Goal: Find specific page/section: Find specific page/section

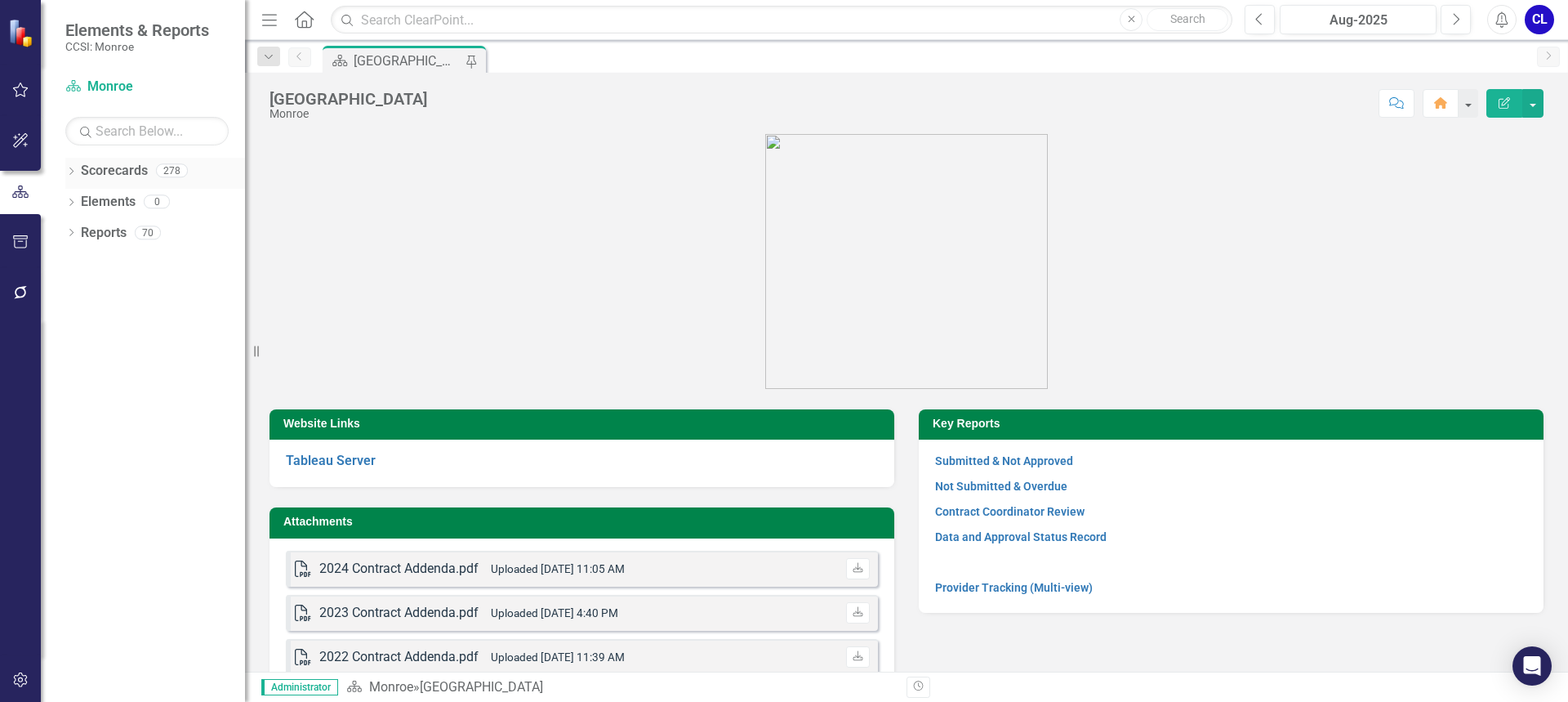
click at [68, 172] on icon "Dropdown" at bounding box center [71, 173] width 12 height 9
click at [75, 201] on icon "Dropdown" at bounding box center [79, 201] width 12 height 10
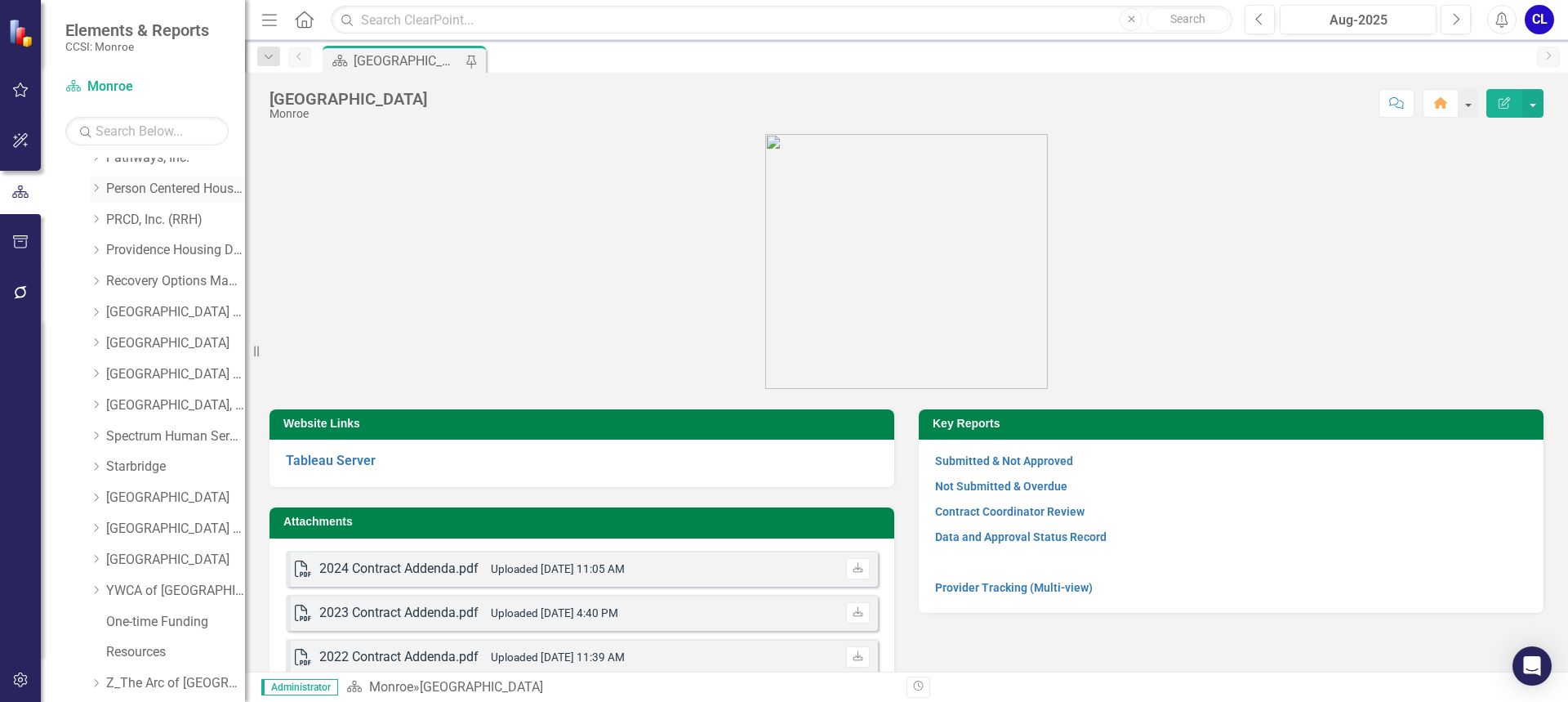
scroll to position [898, 0]
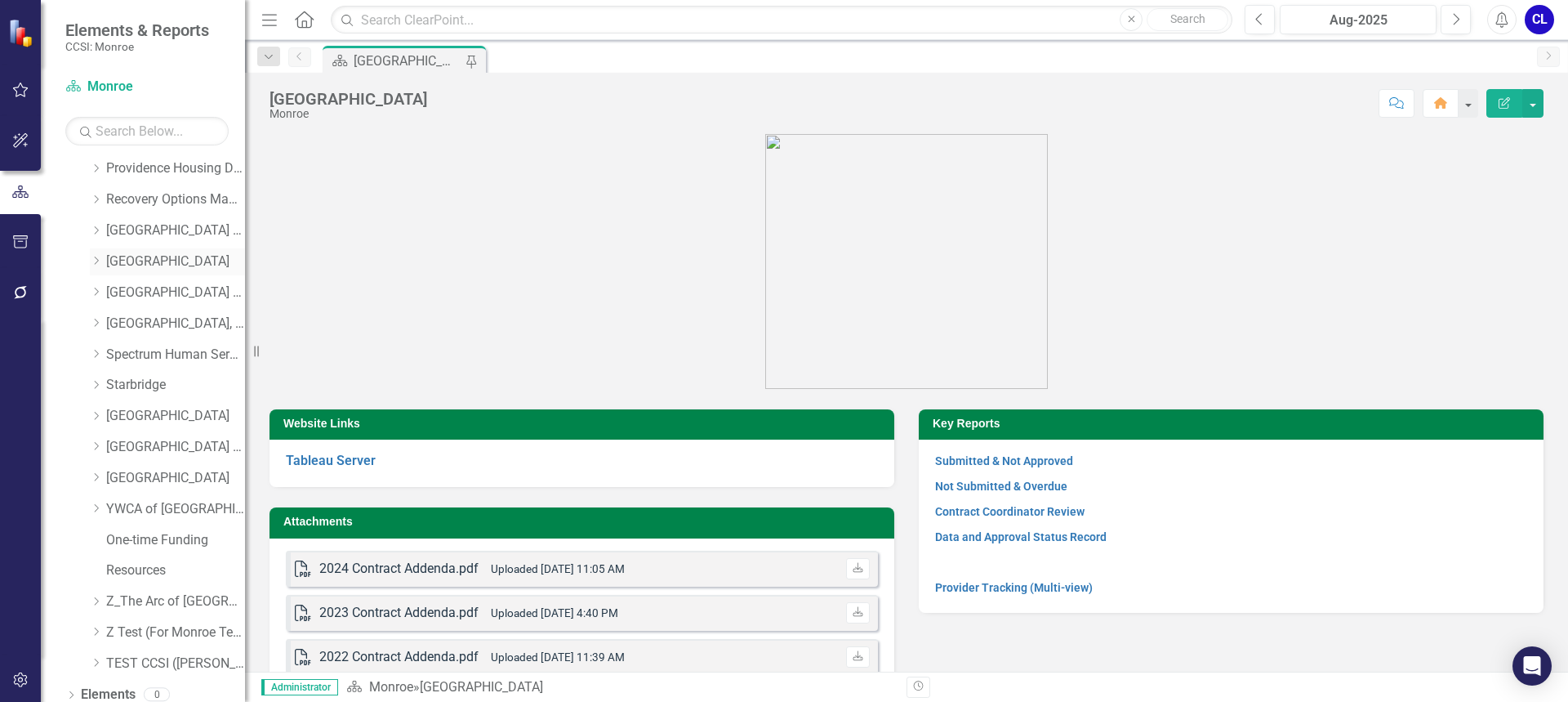
click at [97, 260] on icon "Dropdown" at bounding box center [95, 260] width 12 height 10
click at [170, 344] on div "Primary CD Prevention" at bounding box center [183, 355] width 122 height 27
click at [177, 357] on link "Primary CD Prevention" at bounding box center [183, 355] width 122 height 19
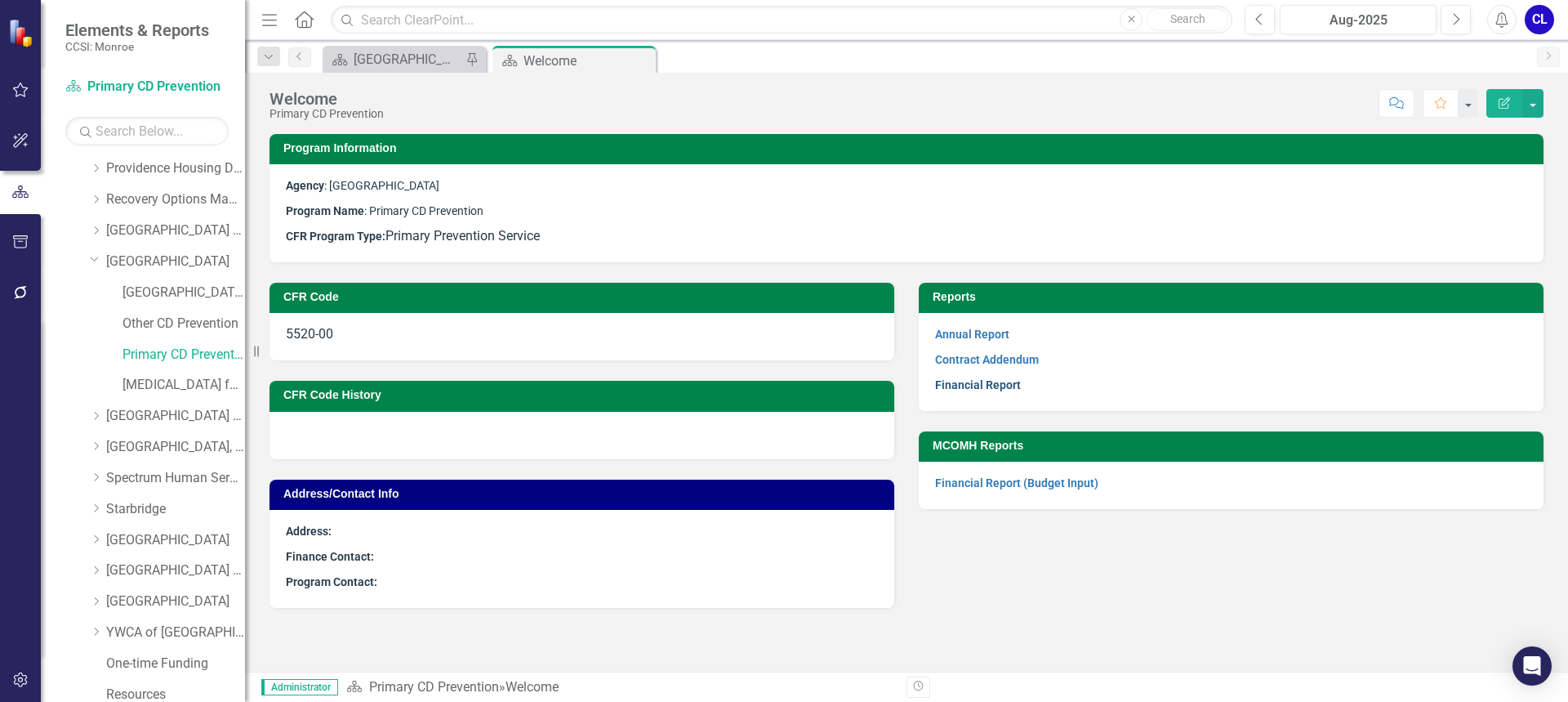
click at [1013, 382] on link "Financial Report" at bounding box center [978, 384] width 86 height 13
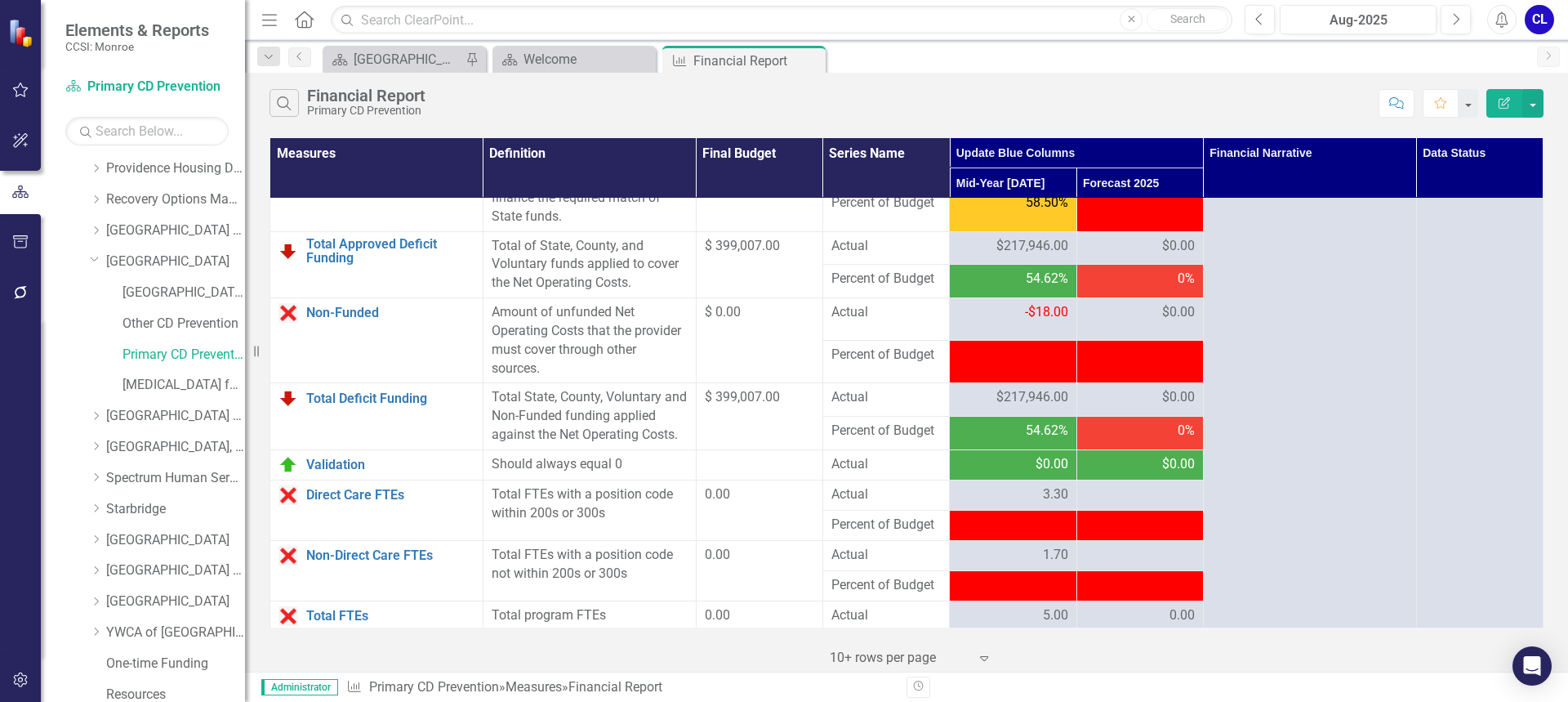
scroll to position [2101, 0]
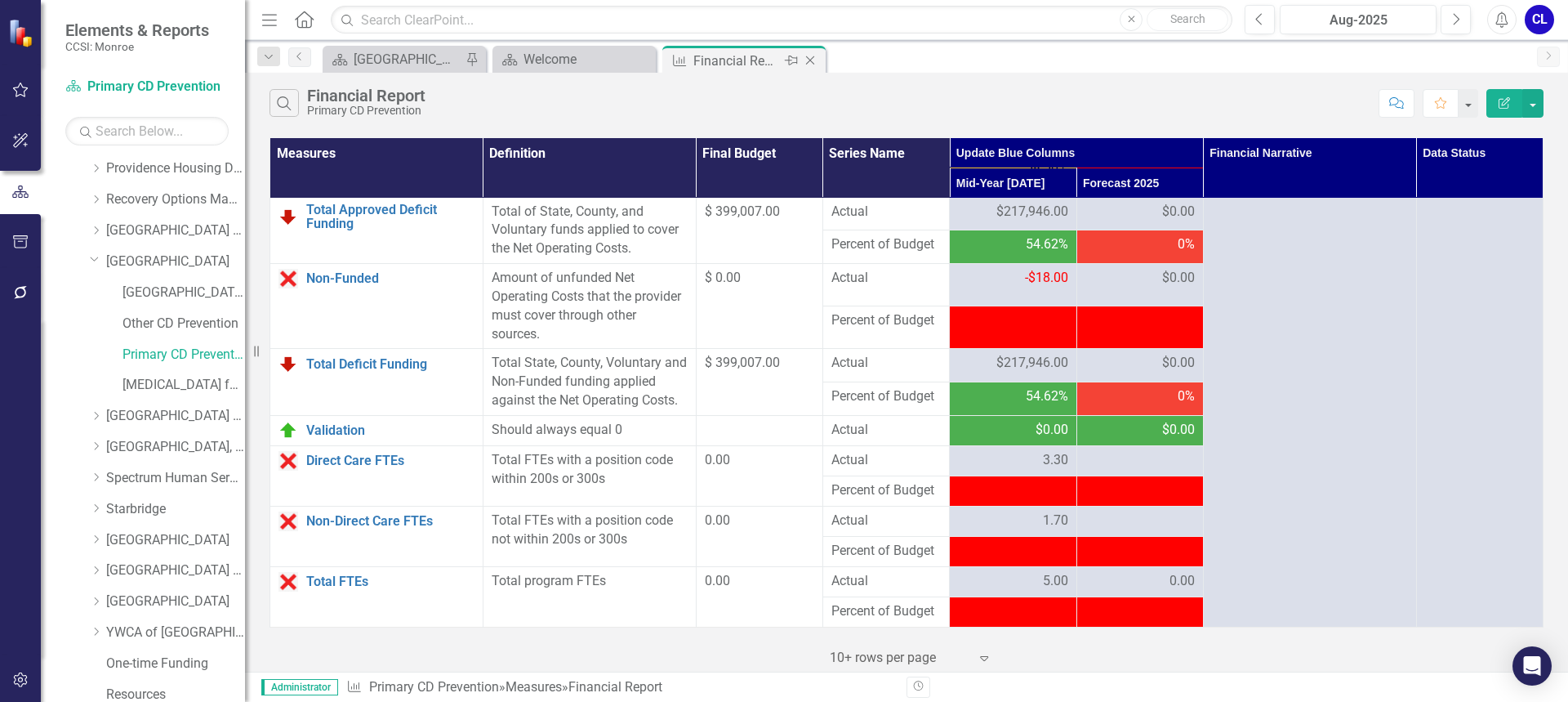
click at [811, 62] on icon at bounding box center [810, 61] width 9 height 9
